Goal: Transaction & Acquisition: Purchase product/service

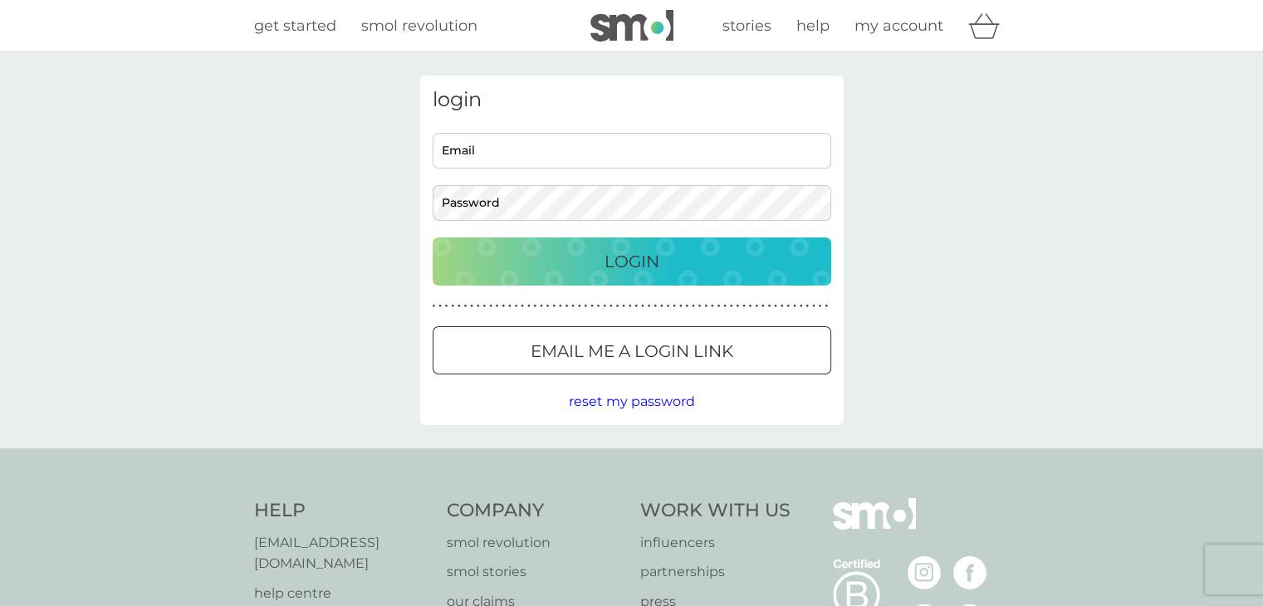
click at [817, 23] on span "help" at bounding box center [812, 26] width 33 height 18
click at [286, 27] on span "get started" at bounding box center [295, 26] width 82 height 18
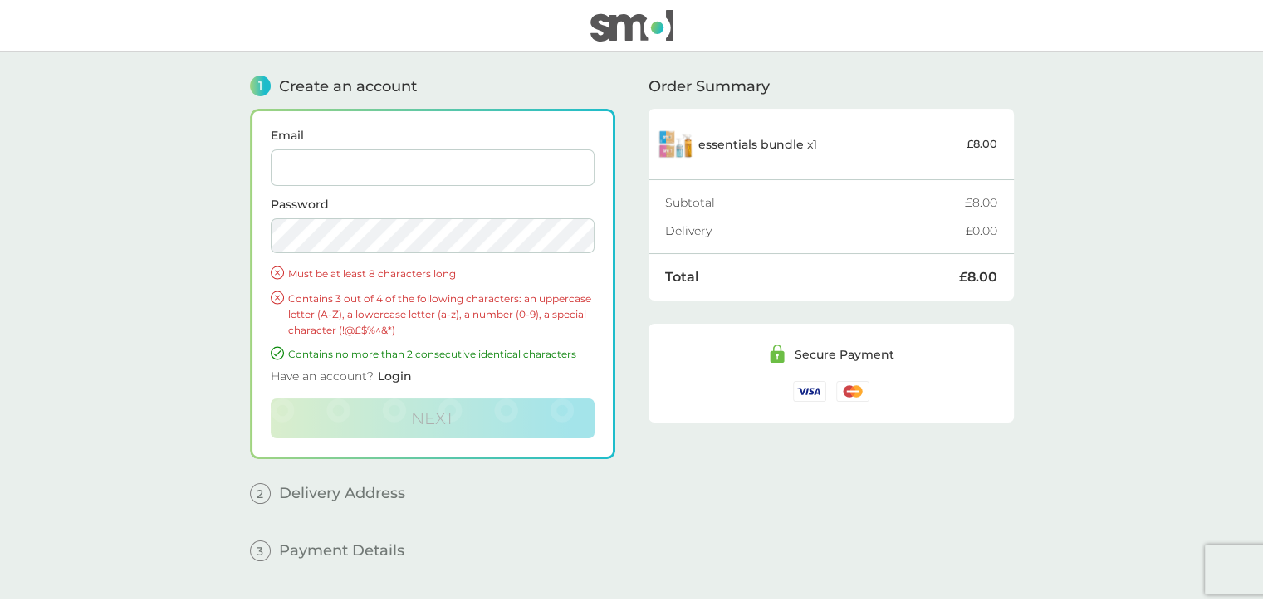
click at [344, 169] on input "Email" at bounding box center [433, 167] width 324 height 37
type input "eric62denning@outlook.com"
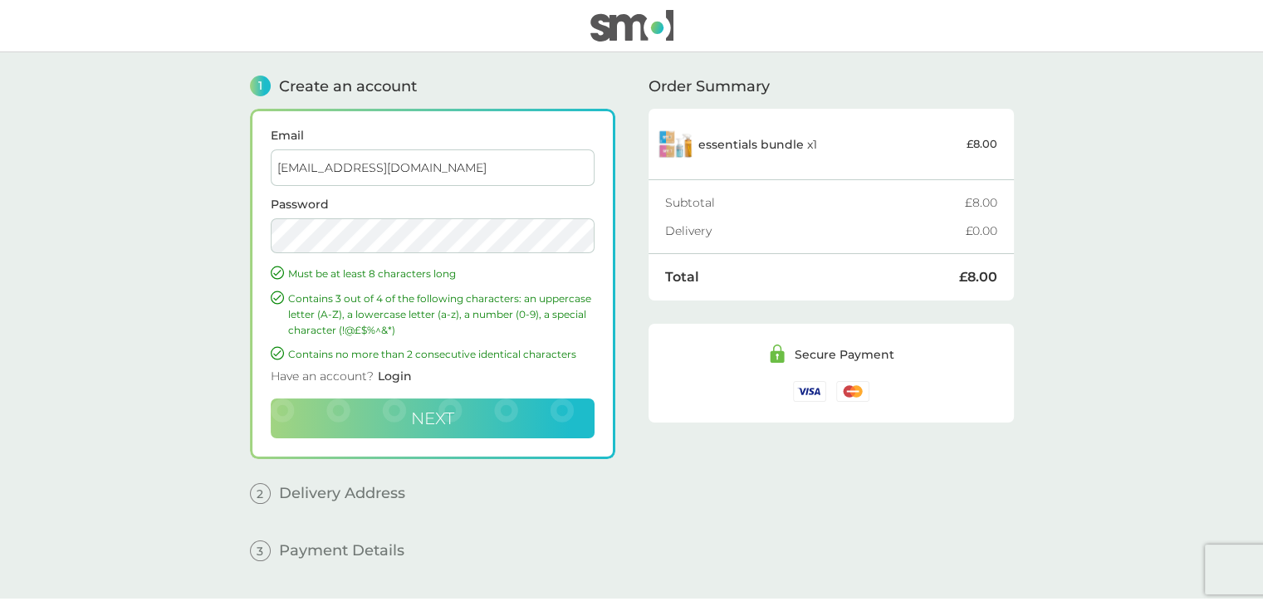
click at [416, 413] on span "Next" at bounding box center [432, 418] width 43 height 20
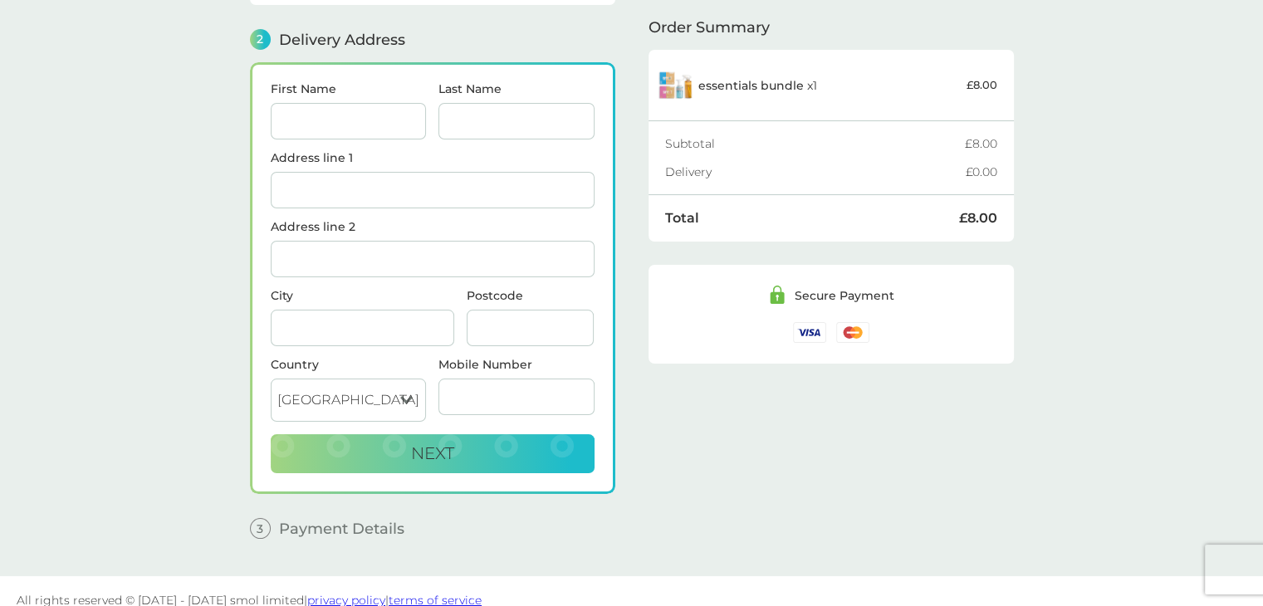
scroll to position [203, 0]
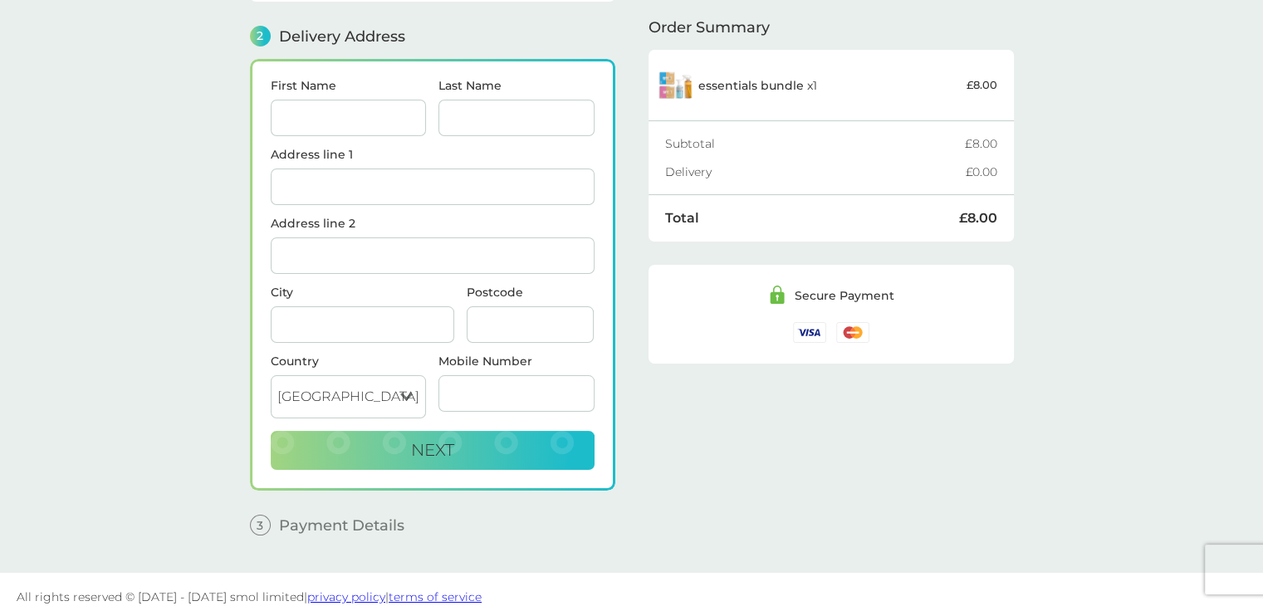
click at [359, 122] on input "First Name" at bounding box center [349, 118] width 156 height 37
type input "eric"
type input "denning"
type input "19 Chada Avenue"
type input "Gillingham"
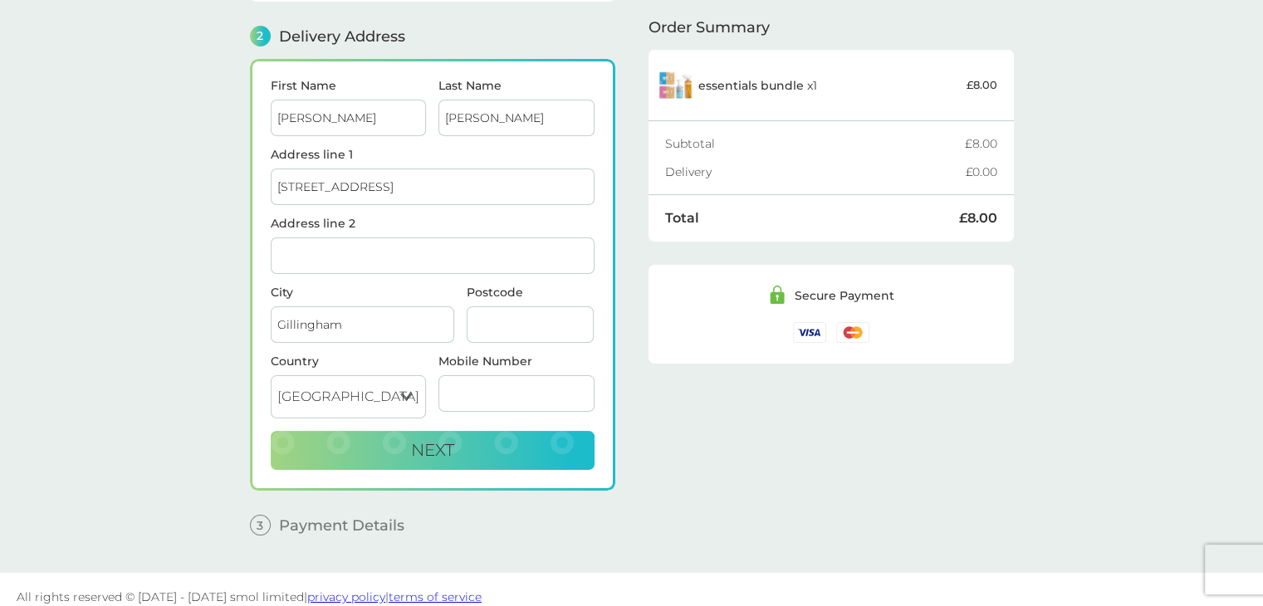
type input "ME7 4BN"
type input "07985120596"
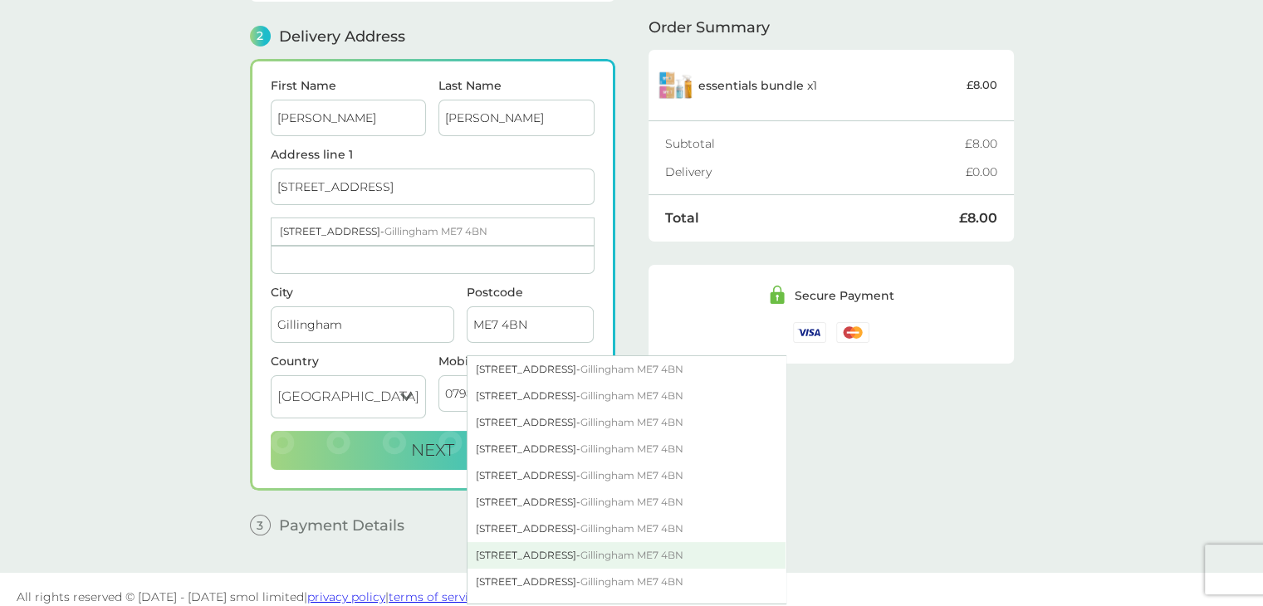
scroll to position [415, 0]
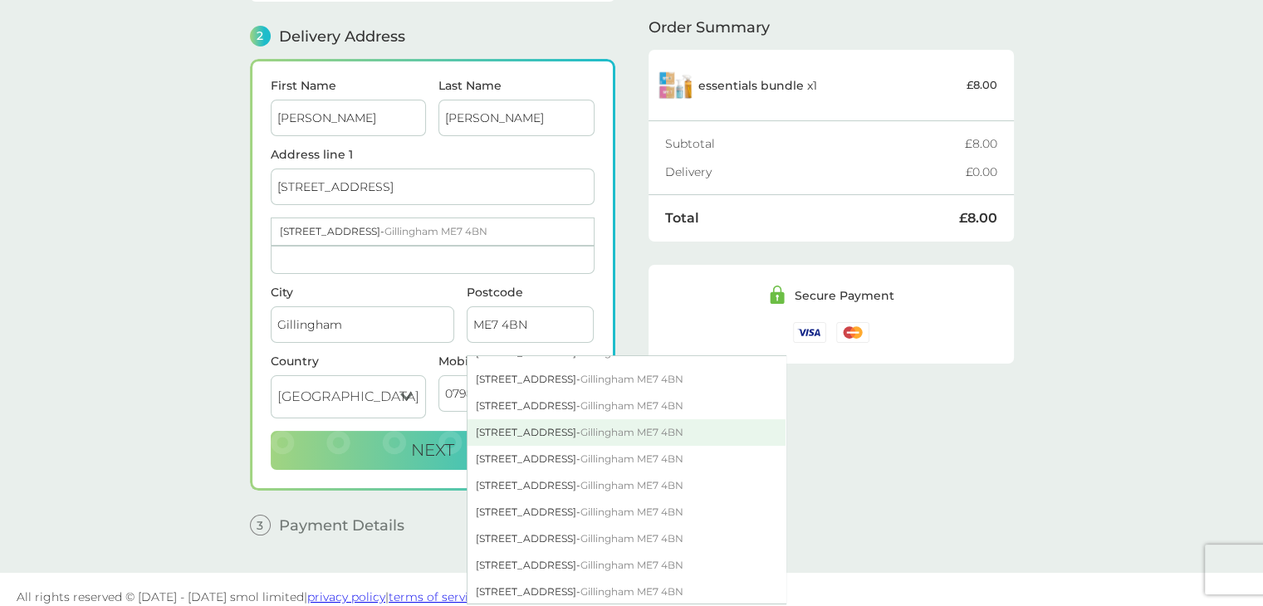
click at [501, 426] on div "19 Chada Avenue - Gillingham ME7 4BN" at bounding box center [626, 432] width 318 height 27
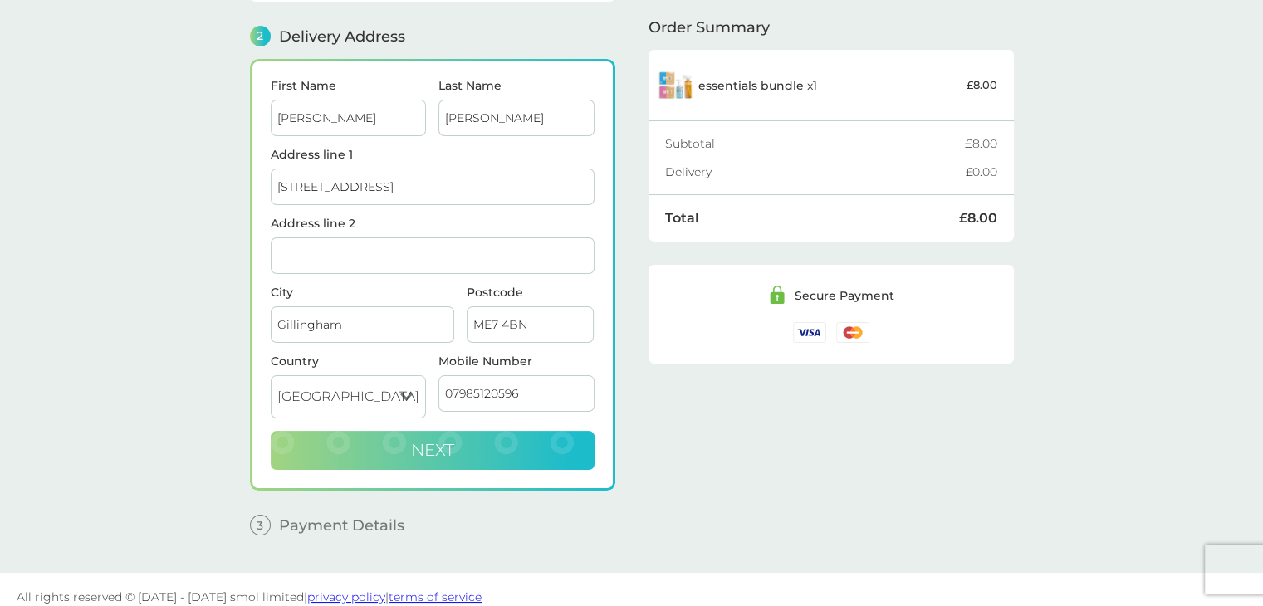
click at [423, 443] on span "Next" at bounding box center [432, 450] width 43 height 20
checkbox input "true"
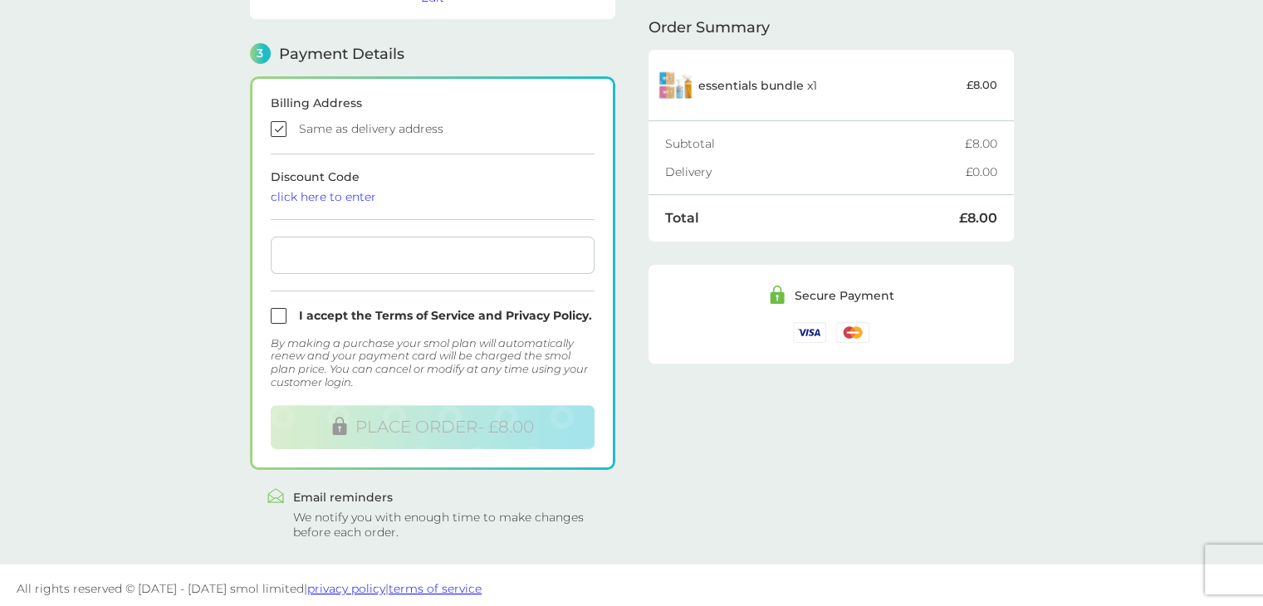
scroll to position [444, 0]
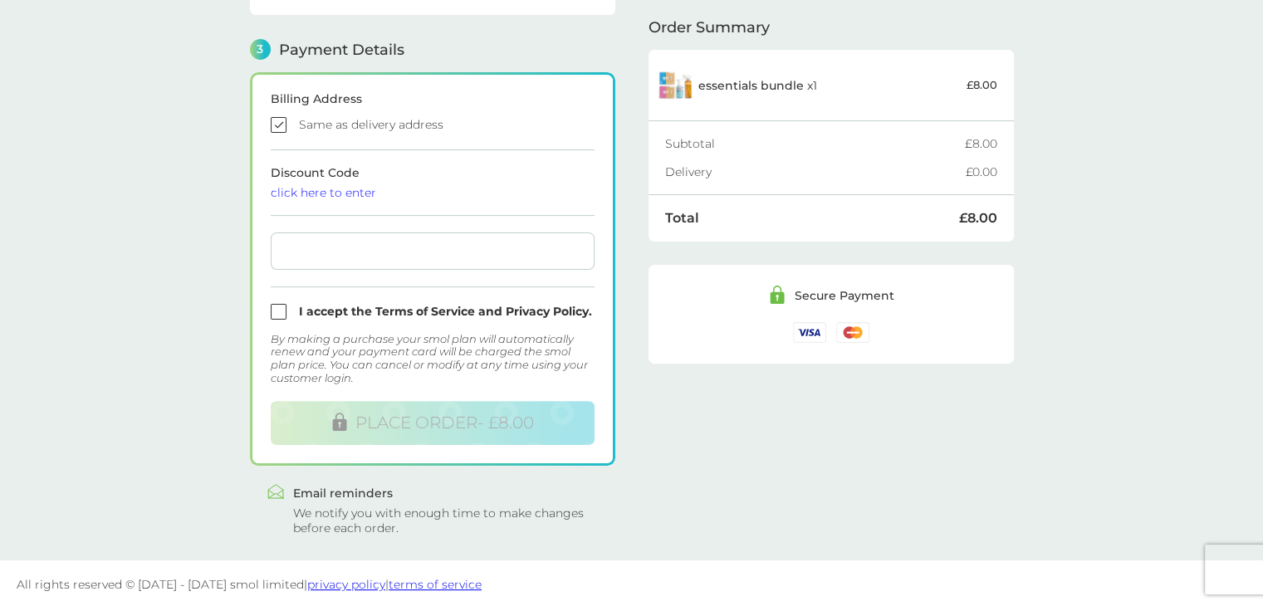
click at [278, 305] on input "checkbox" at bounding box center [433, 312] width 324 height 16
checkbox input "true"
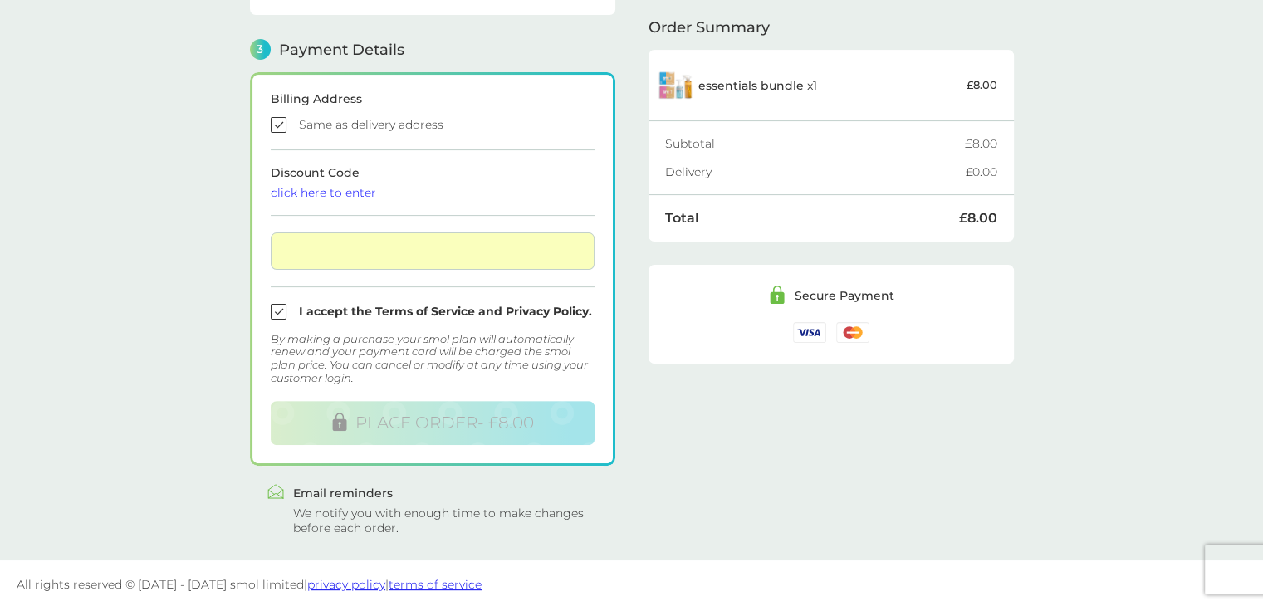
click at [328, 191] on div "click here to enter" at bounding box center [433, 193] width 324 height 12
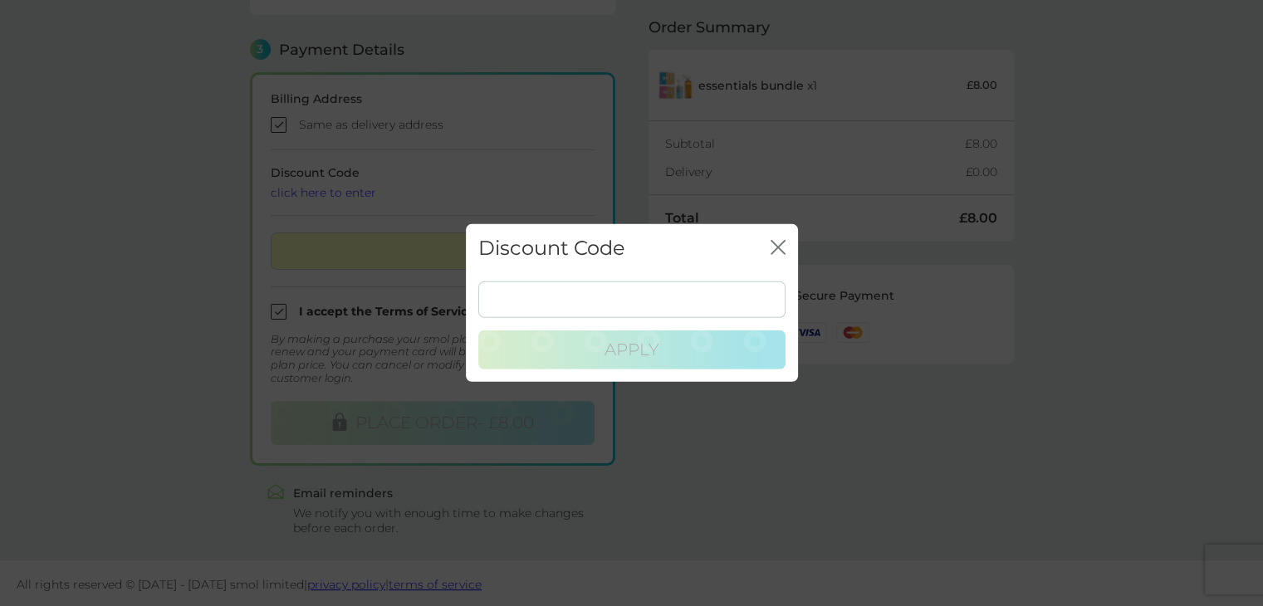
click at [777, 246] on icon "close" at bounding box center [777, 247] width 15 height 15
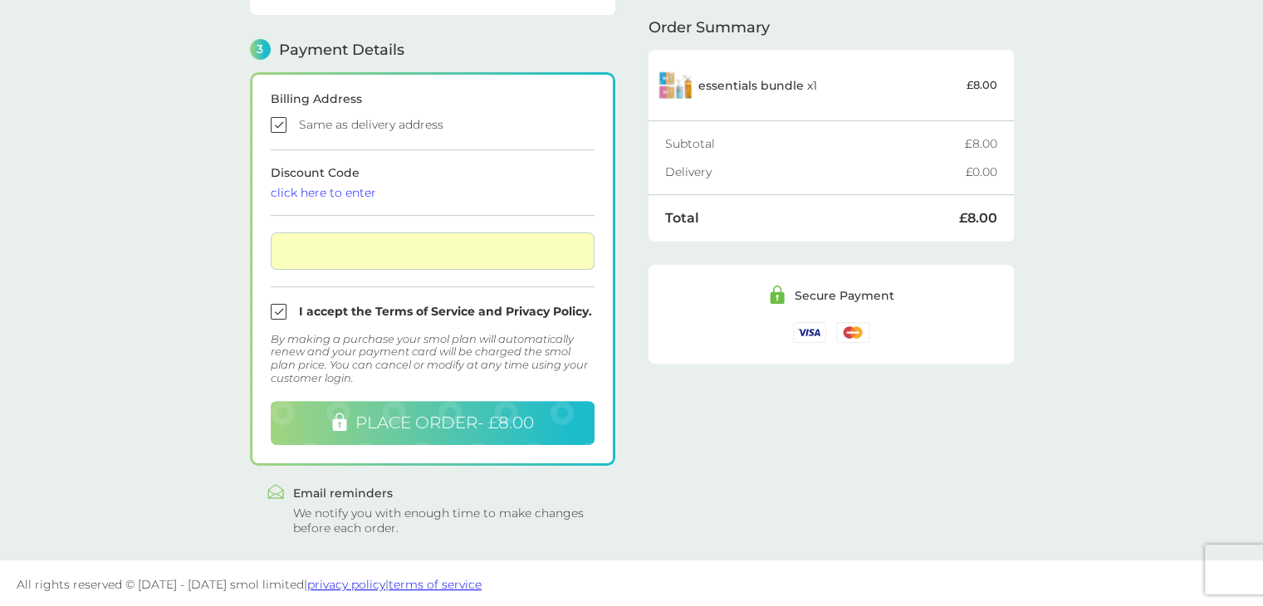
click at [428, 414] on span "PLACE ORDER - £8.00" at bounding box center [444, 423] width 178 height 20
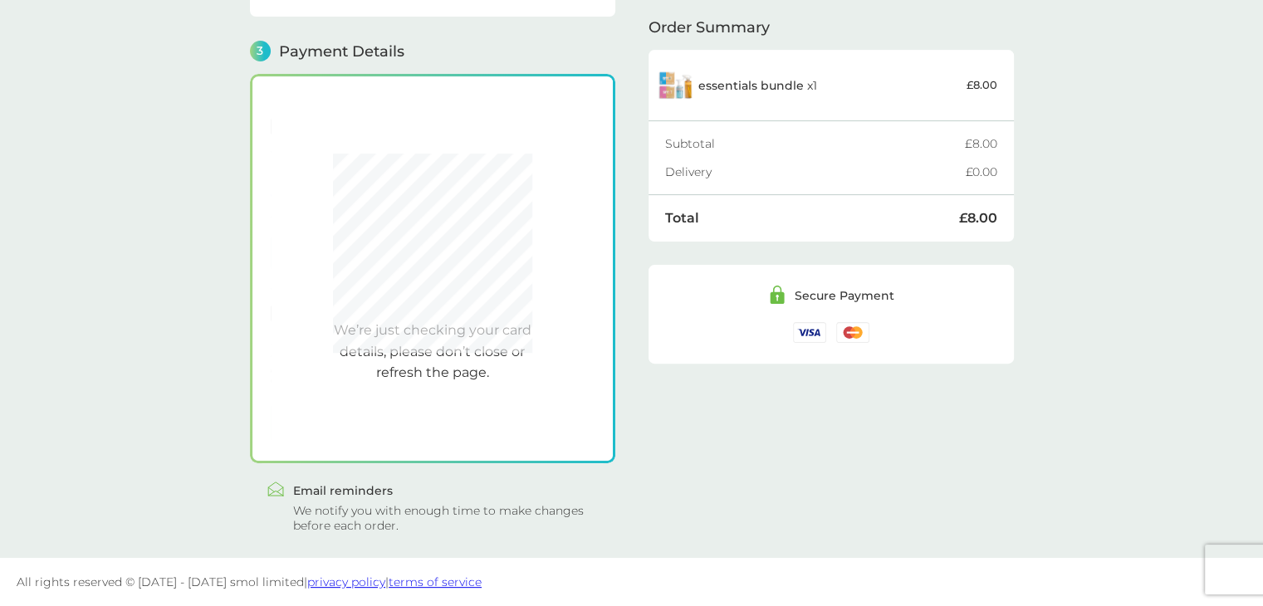
scroll to position [440, 0]
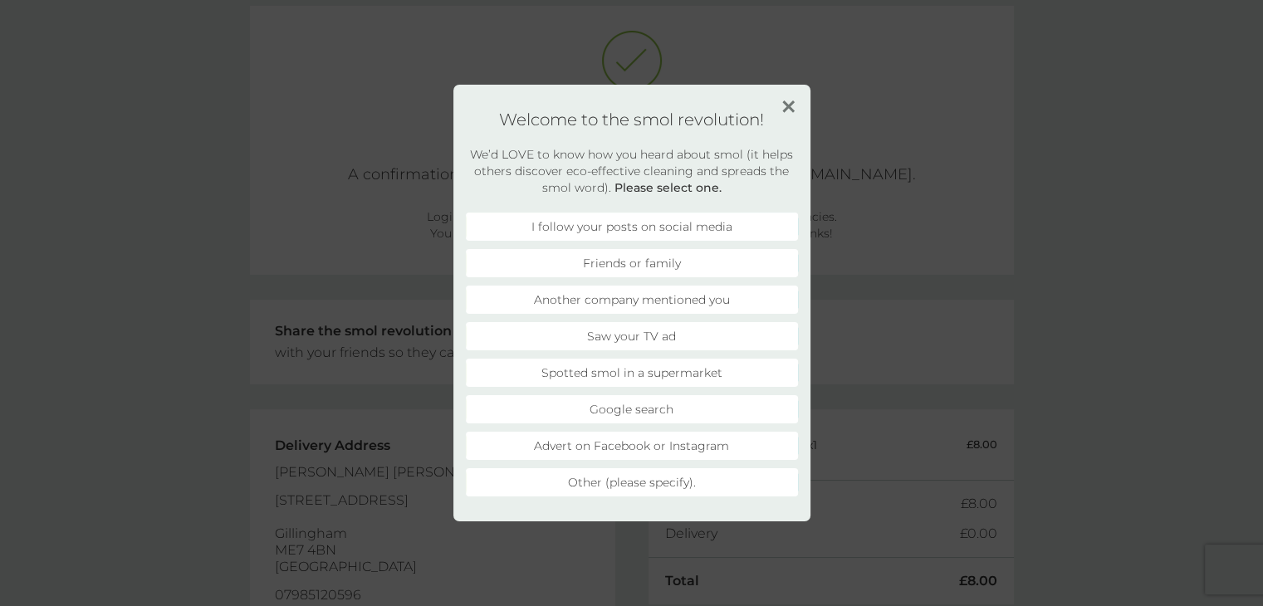
scroll to position [83, 0]
click at [662, 442] on li "Advert on Facebook or Instagram" at bounding box center [632, 446] width 332 height 28
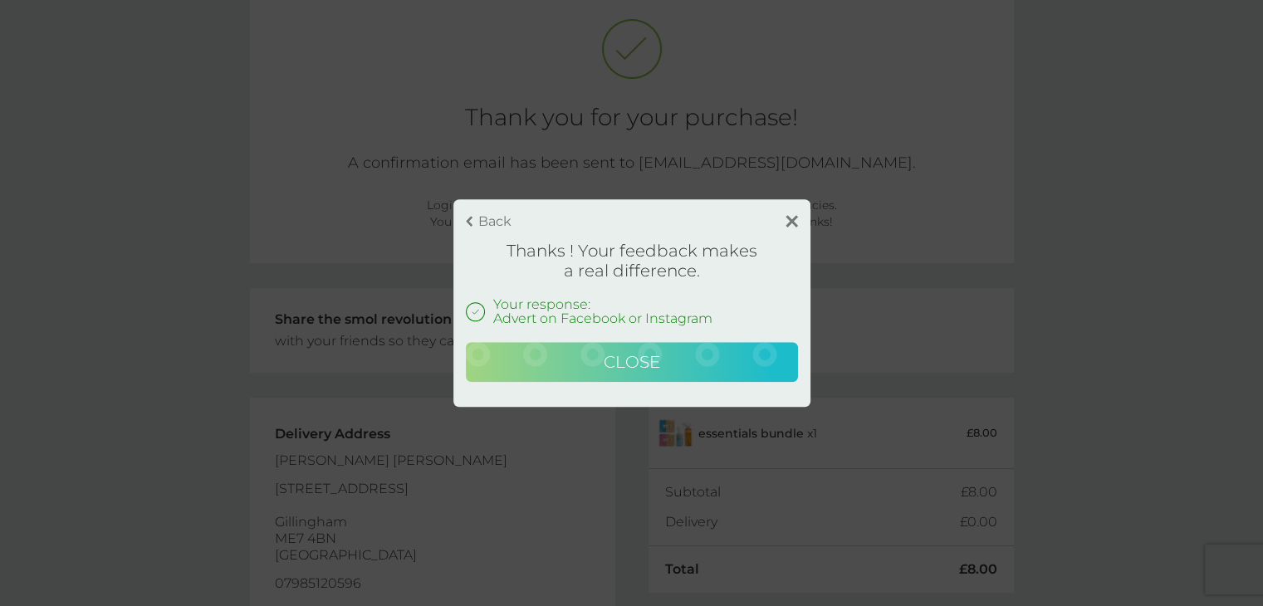
click at [657, 356] on span "Close" at bounding box center [632, 362] width 56 height 20
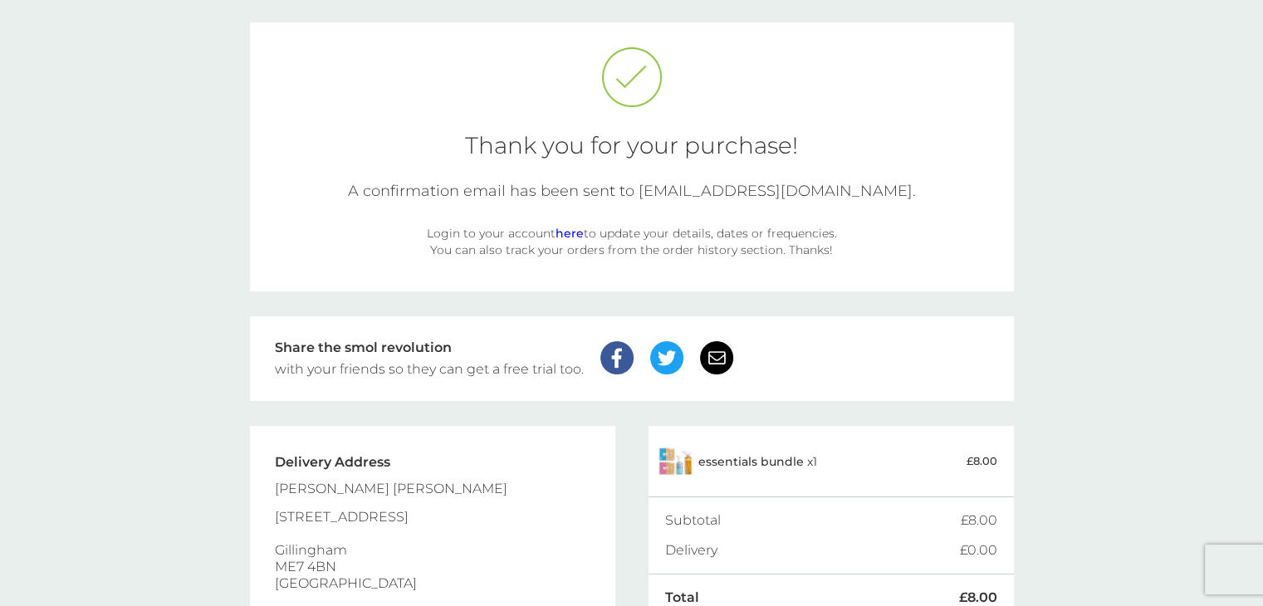
scroll to position [0, 0]
